Goal: Find specific page/section: Find specific page/section

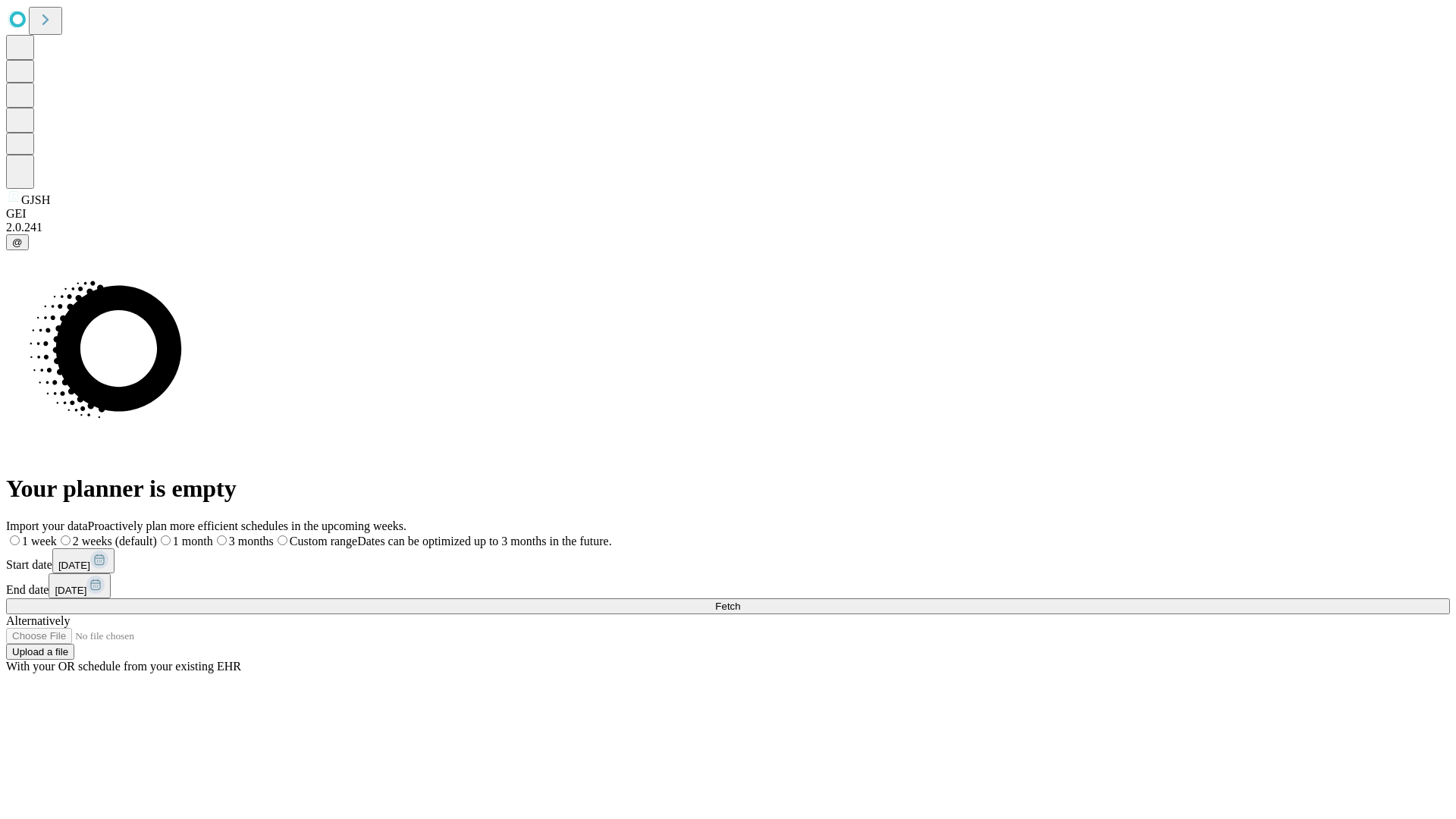
click at [740, 601] on span "Fetch" at bounding box center [728, 607] width 25 height 11
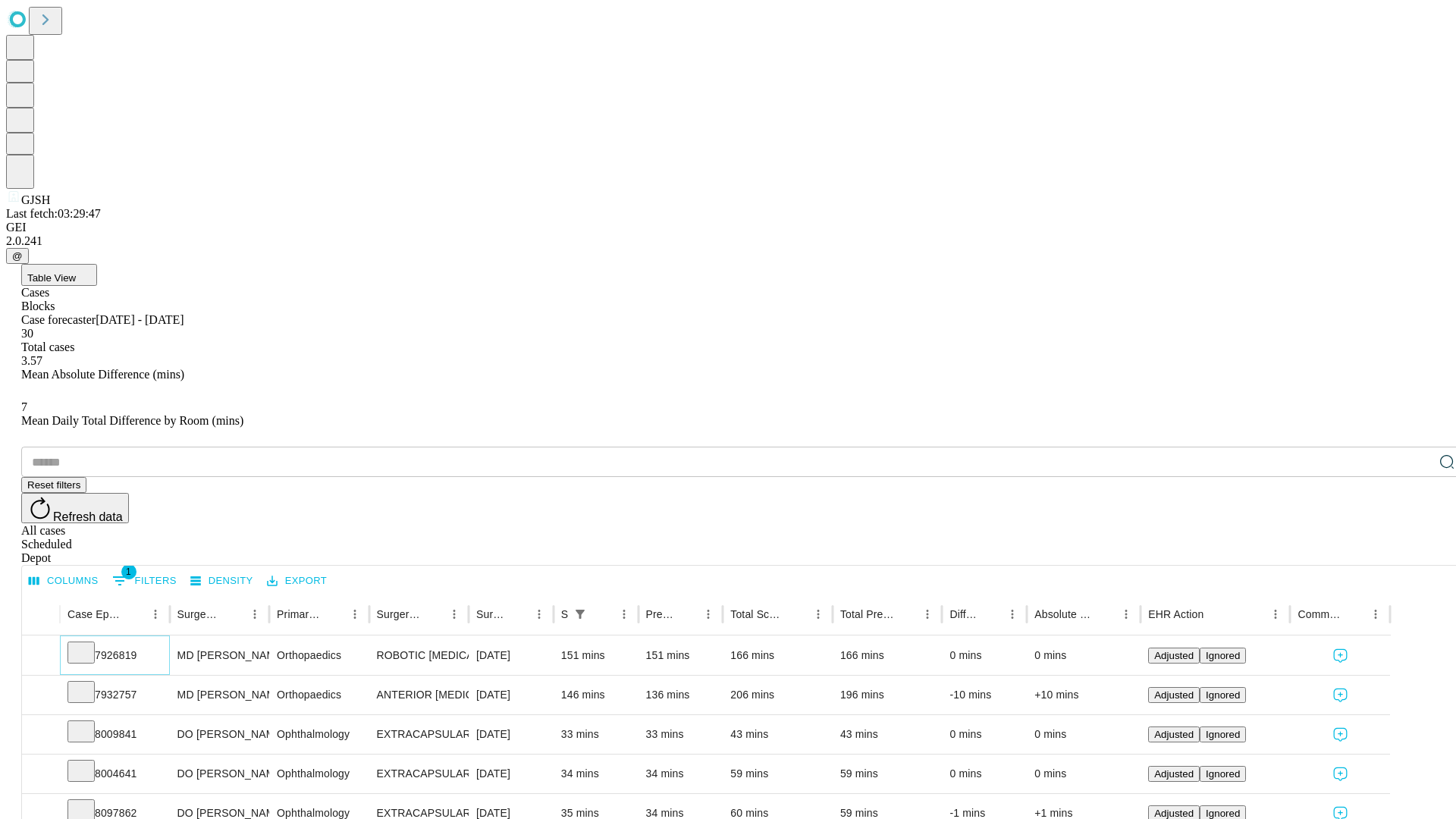
click at [88, 644] on icon at bounding box center [81, 652] width 16 height 16
